Goal: Find specific fact: Find specific fact

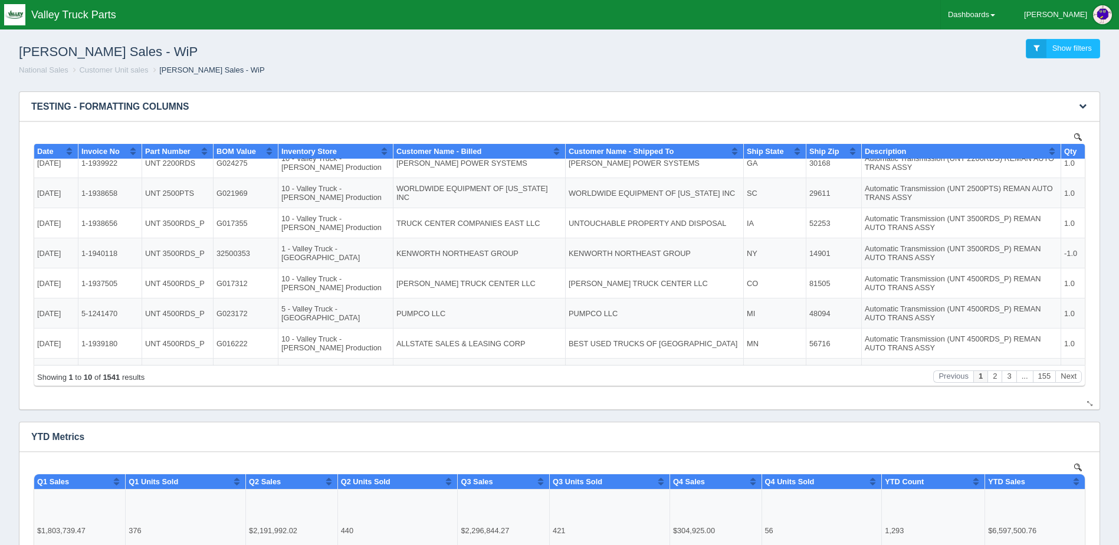
scroll to position [103, 0]
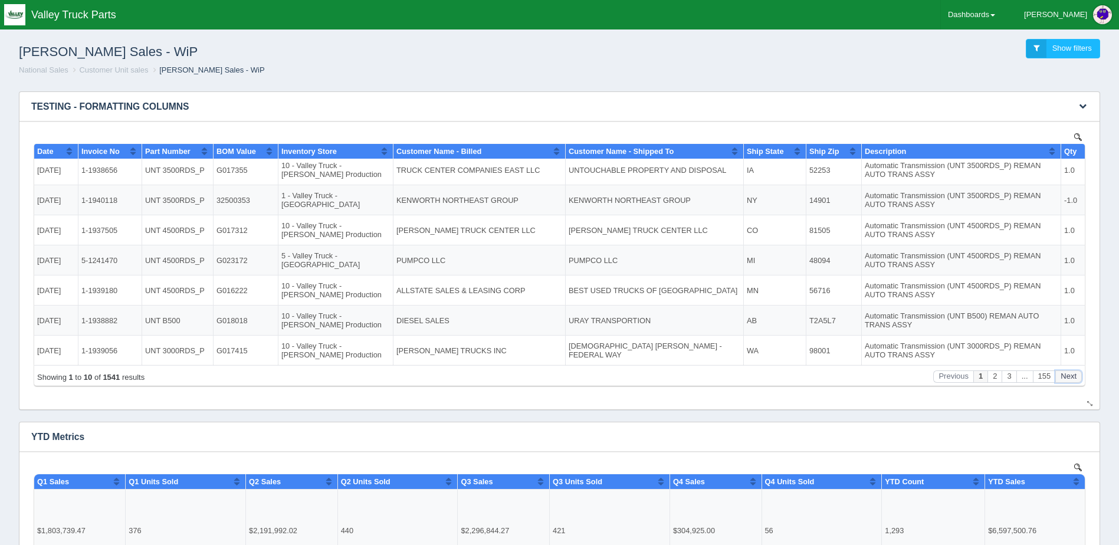
click at [1063, 379] on button "Next" at bounding box center [1069, 376] width 27 height 12
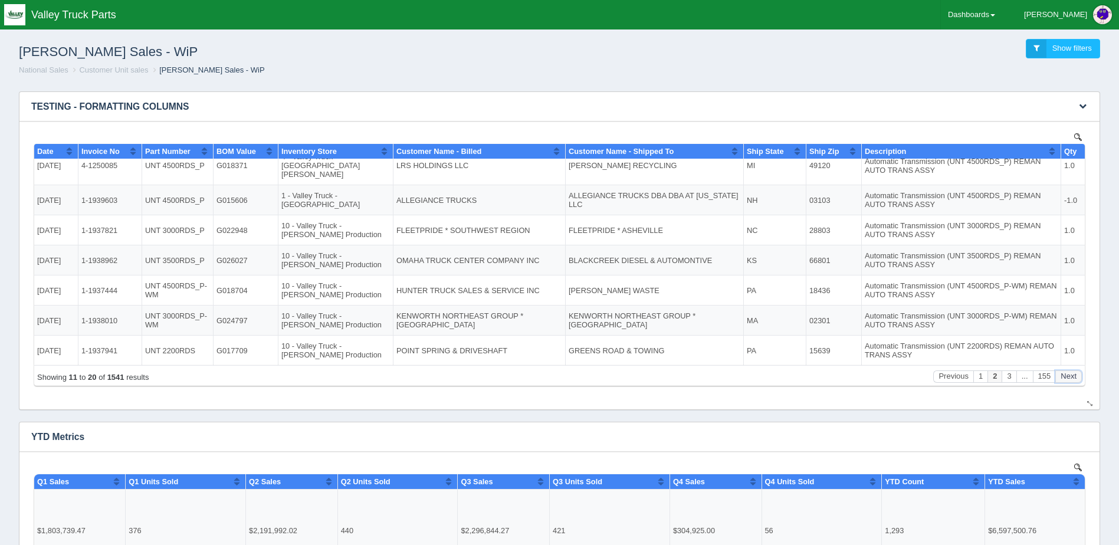
click at [1063, 379] on button "Next" at bounding box center [1069, 376] width 27 height 12
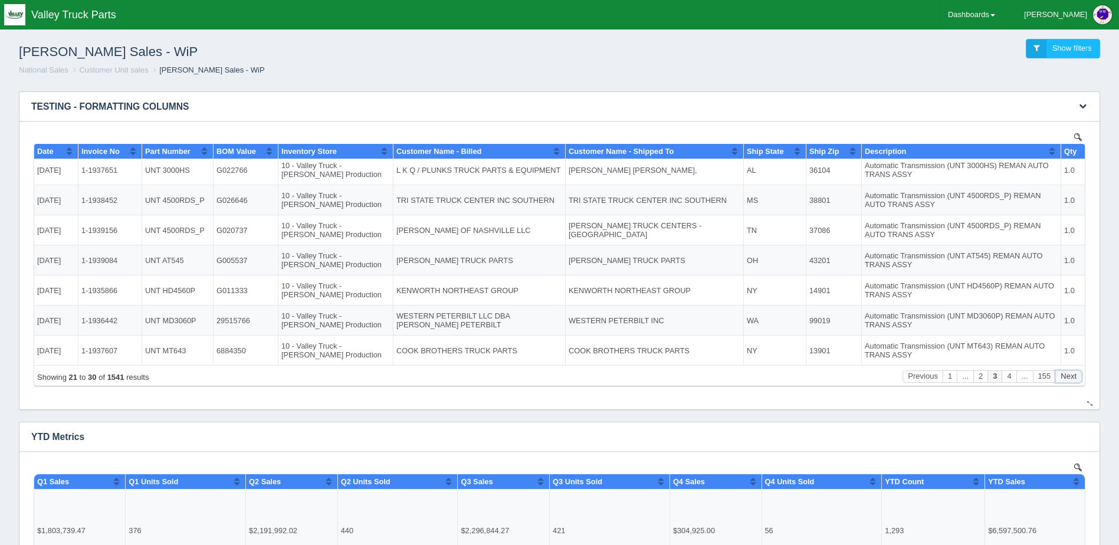
click at [1063, 379] on button "Next" at bounding box center [1069, 376] width 27 height 12
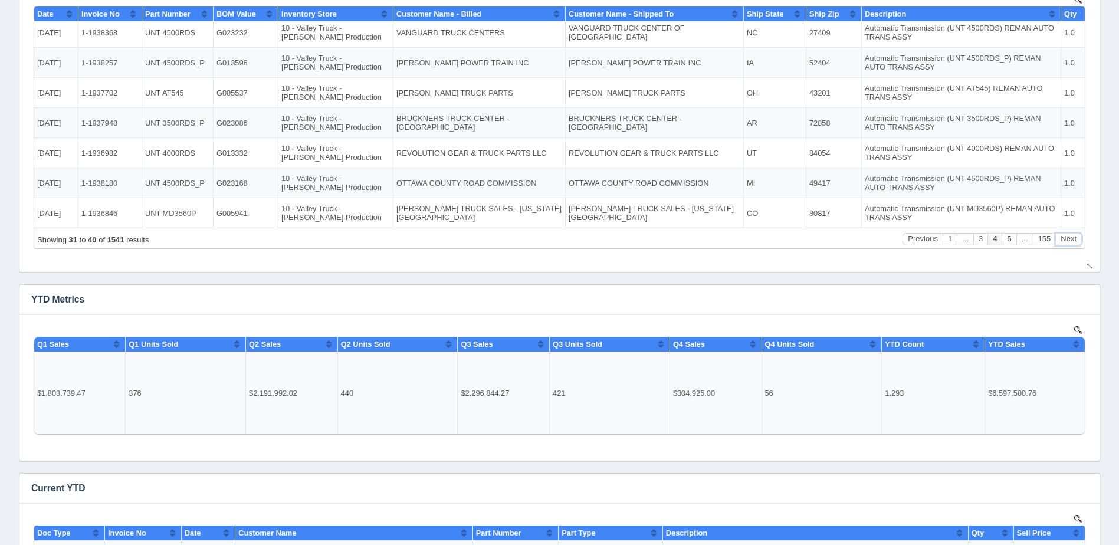
scroll to position [59, 0]
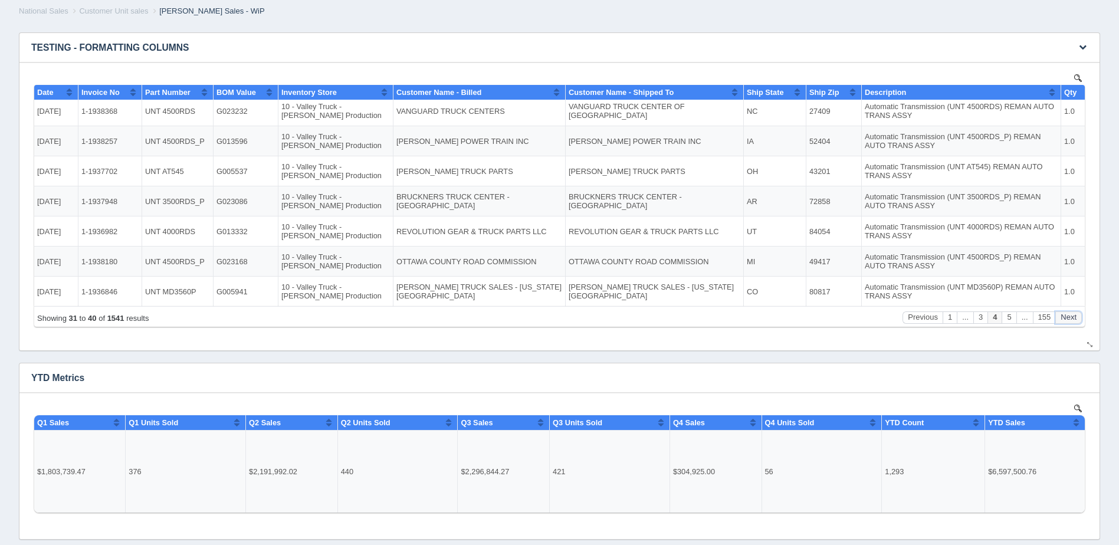
click at [1076, 318] on button "Next" at bounding box center [1069, 317] width 27 height 12
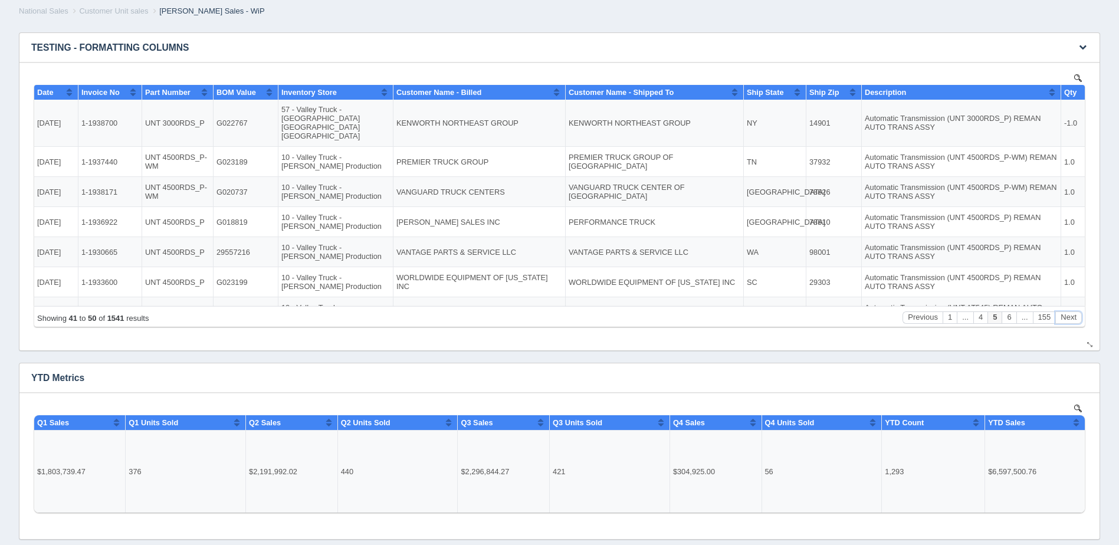
scroll to position [0, 0]
click at [234, 238] on td "29557216" at bounding box center [246, 253] width 65 height 30
copy td "29557216"
